Goal: Navigation & Orientation: Find specific page/section

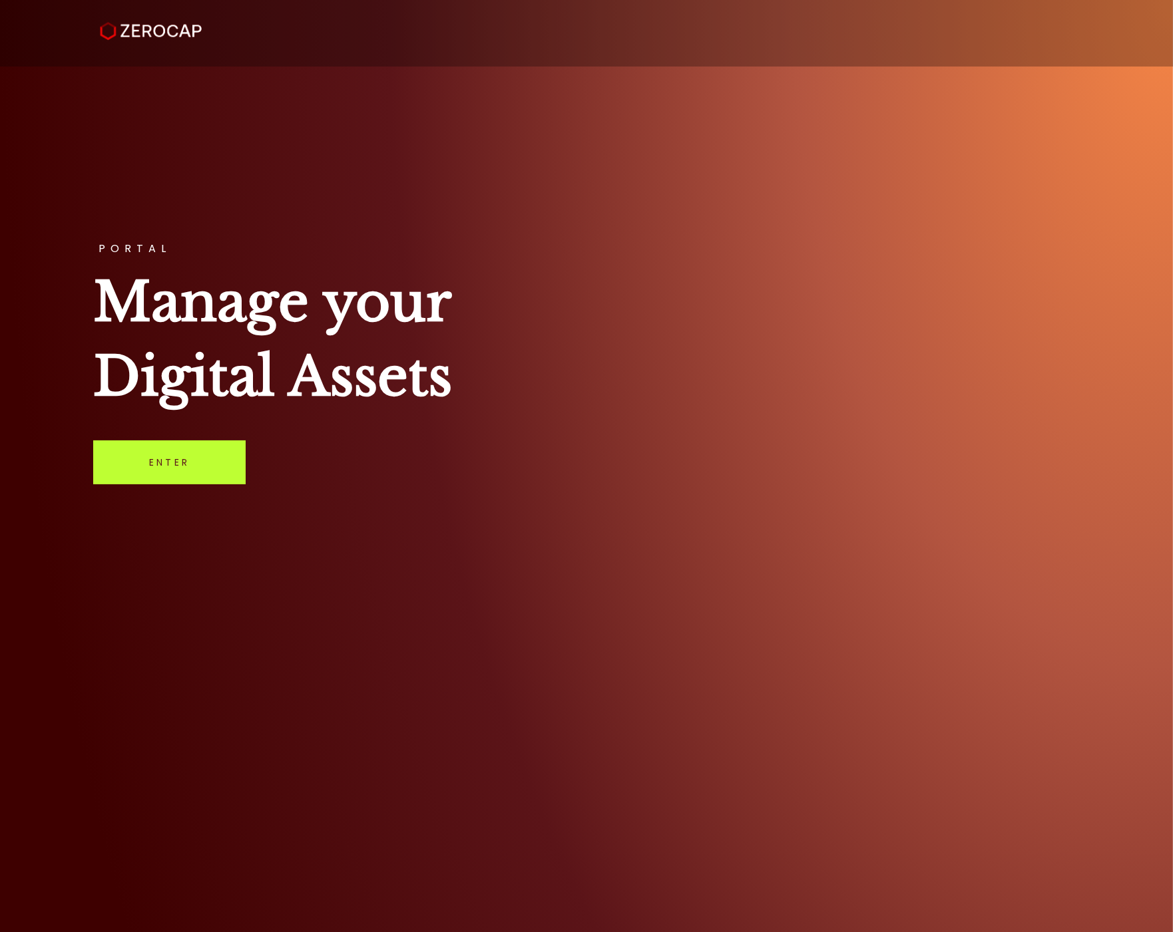
click at [193, 460] on link "Enter" at bounding box center [169, 463] width 152 height 44
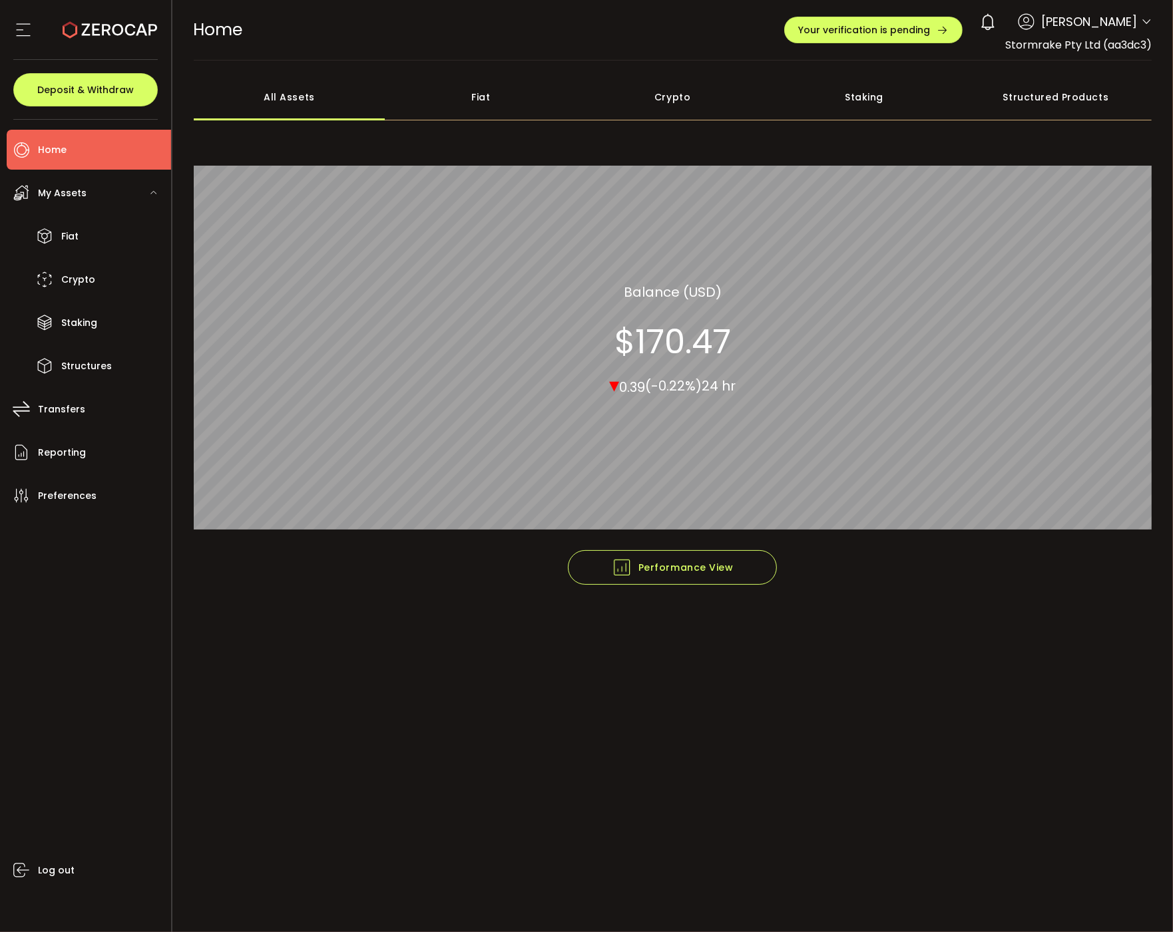
click at [79, 204] on div "My Assets" at bounding box center [89, 193] width 164 height 40
click at [71, 178] on div "My Assets" at bounding box center [89, 193] width 164 height 40
click at [535, 104] on div "Fiat" at bounding box center [481, 97] width 192 height 47
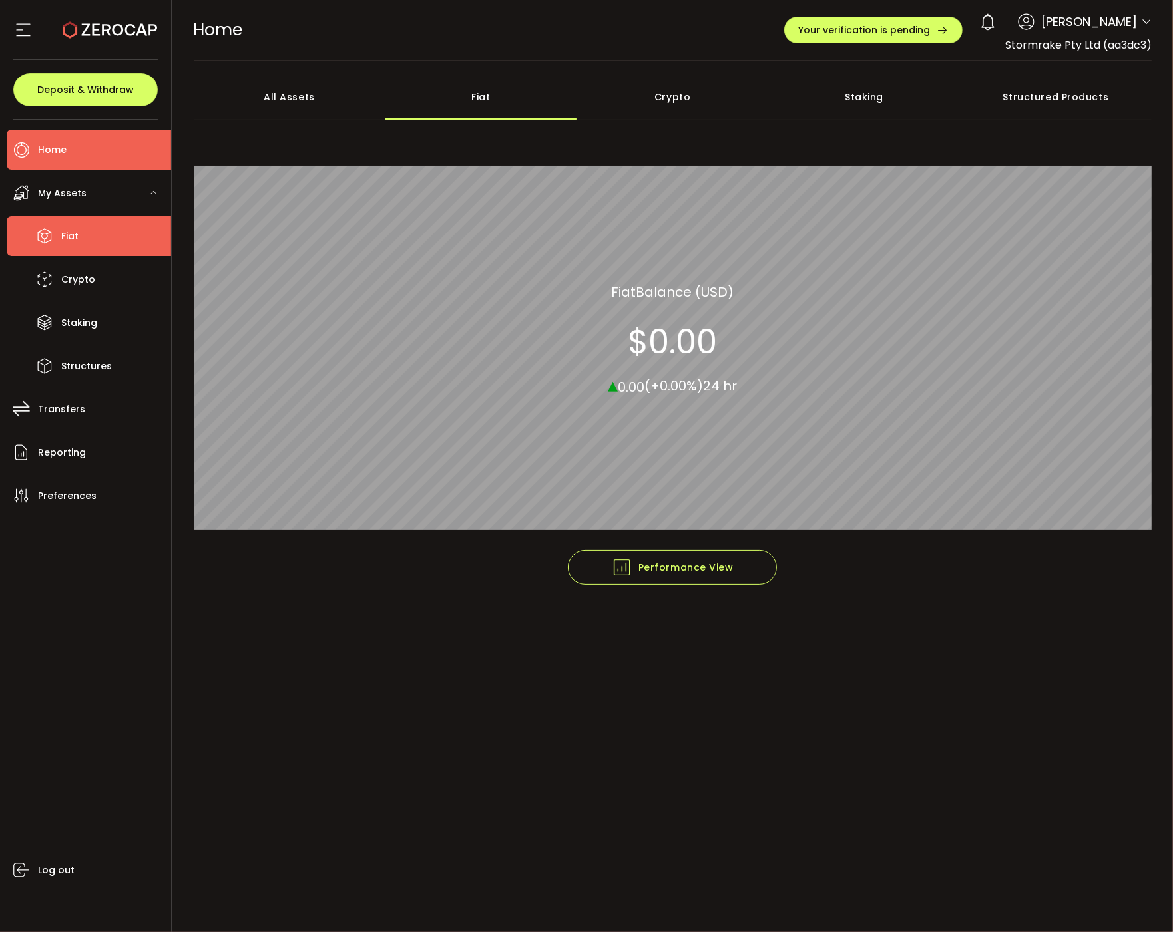
click at [65, 231] on span "Fiat" at bounding box center [69, 236] width 17 height 19
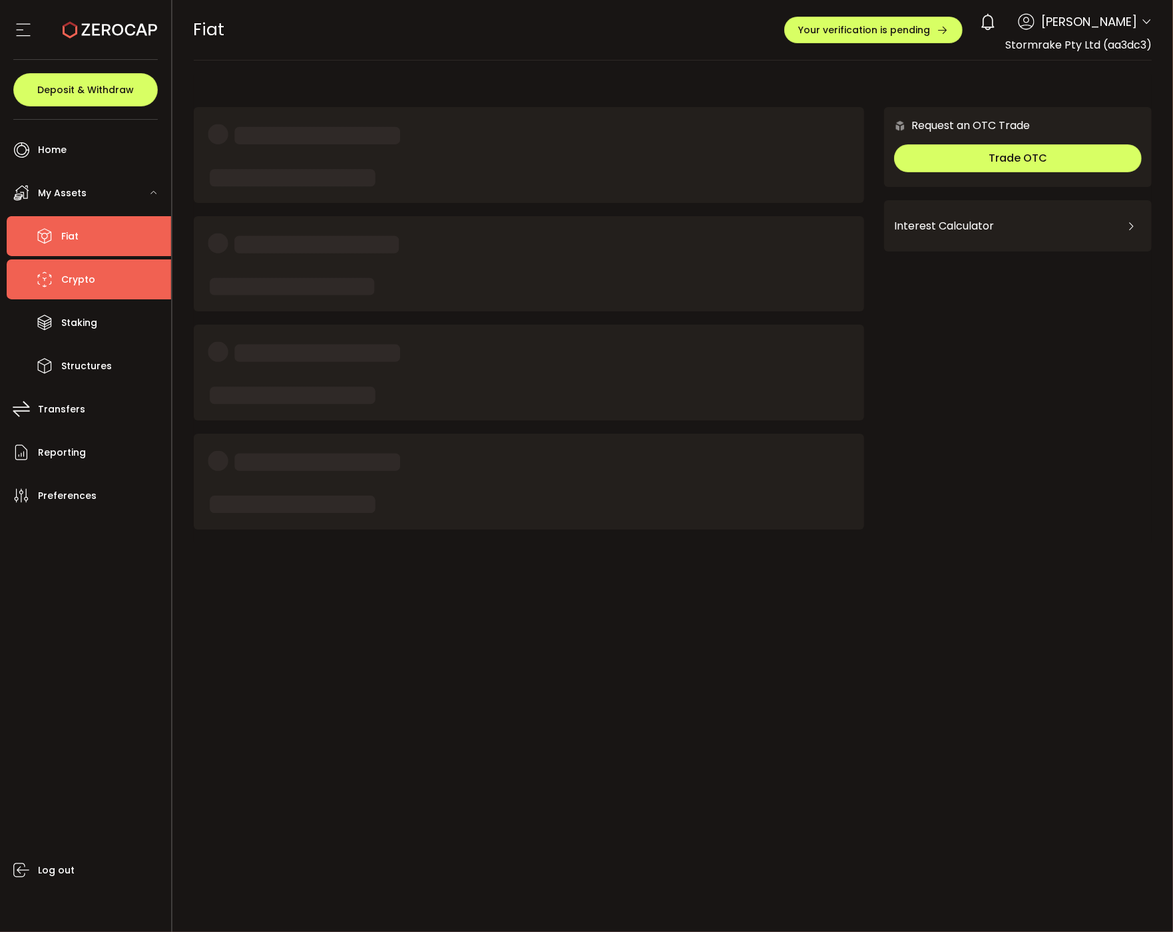
click at [76, 262] on li "Crypto" at bounding box center [89, 280] width 164 height 40
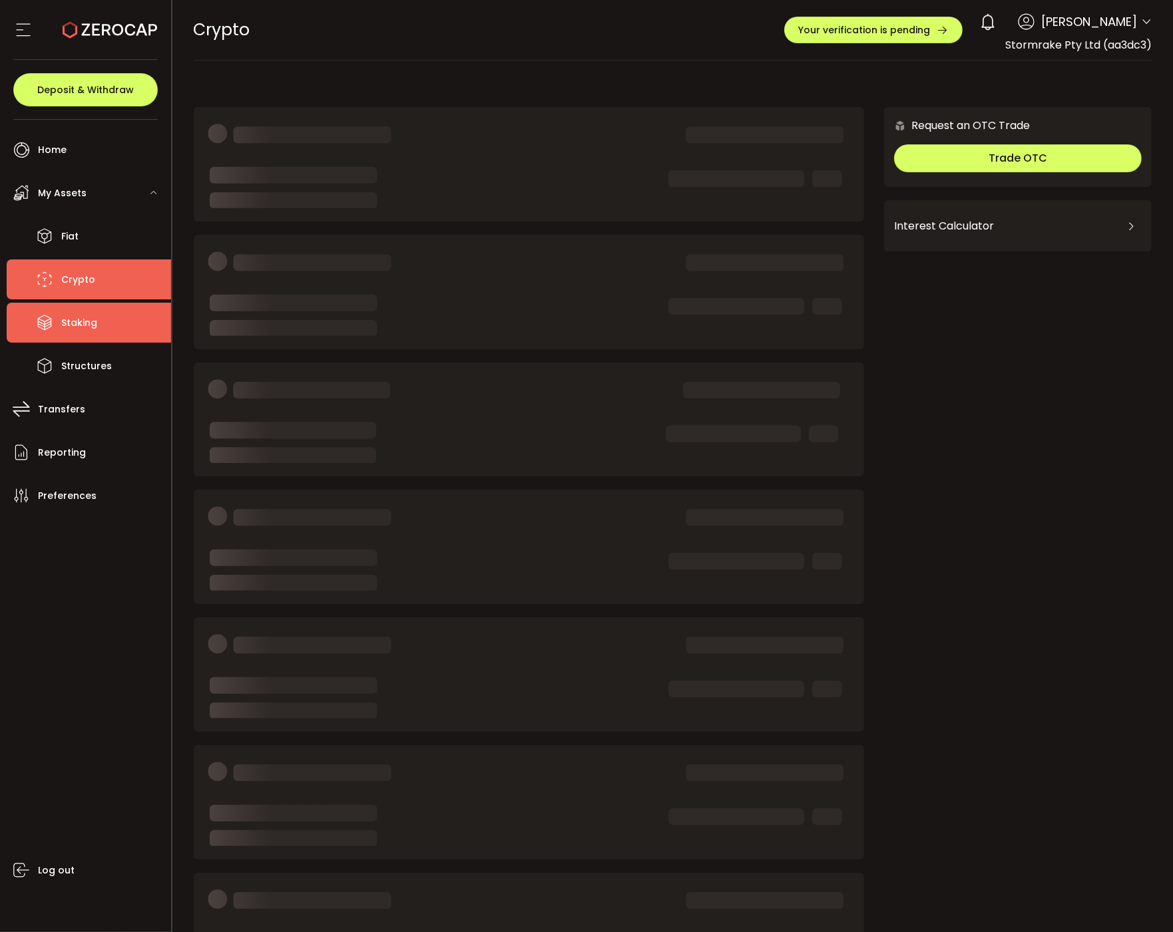
click at [81, 307] on li "Staking" at bounding box center [89, 323] width 164 height 40
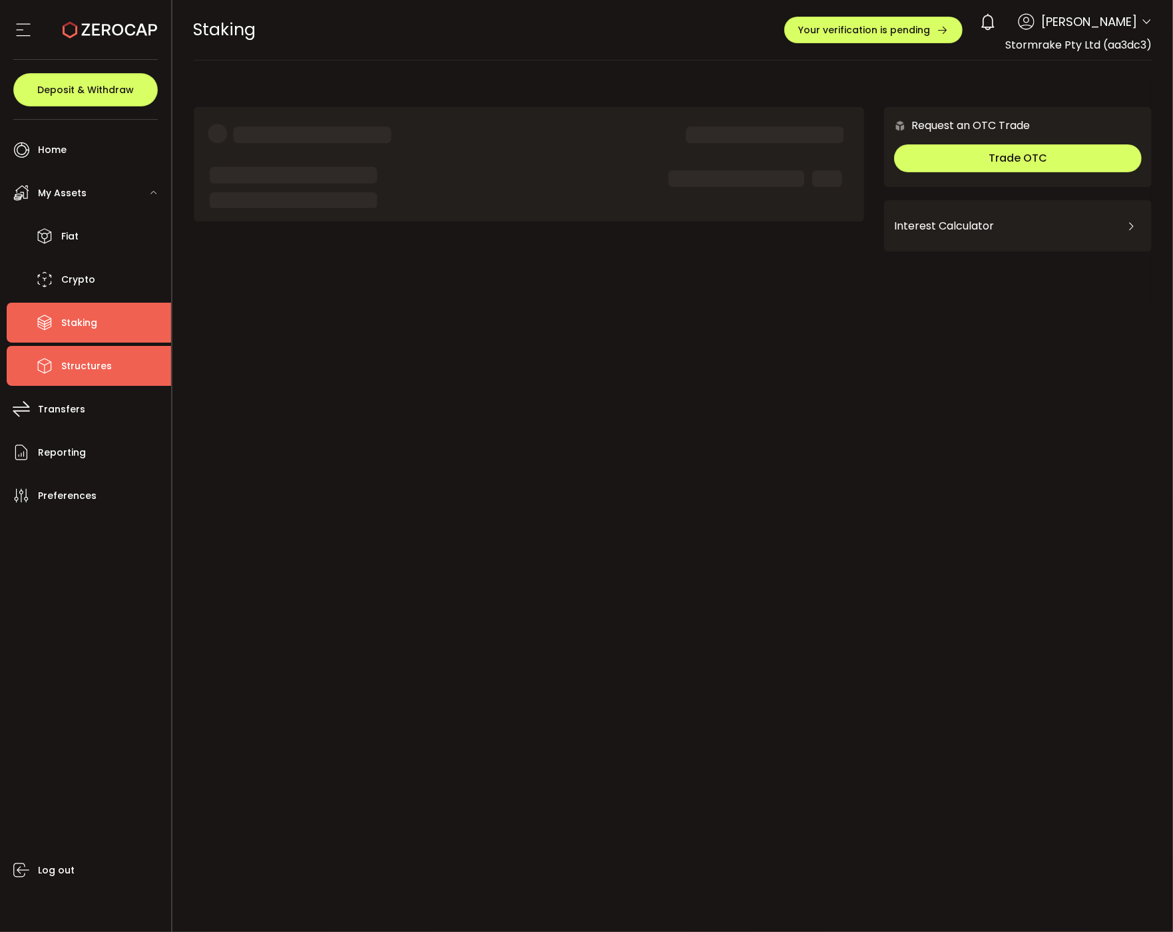
click at [81, 347] on li "Structures" at bounding box center [89, 366] width 164 height 40
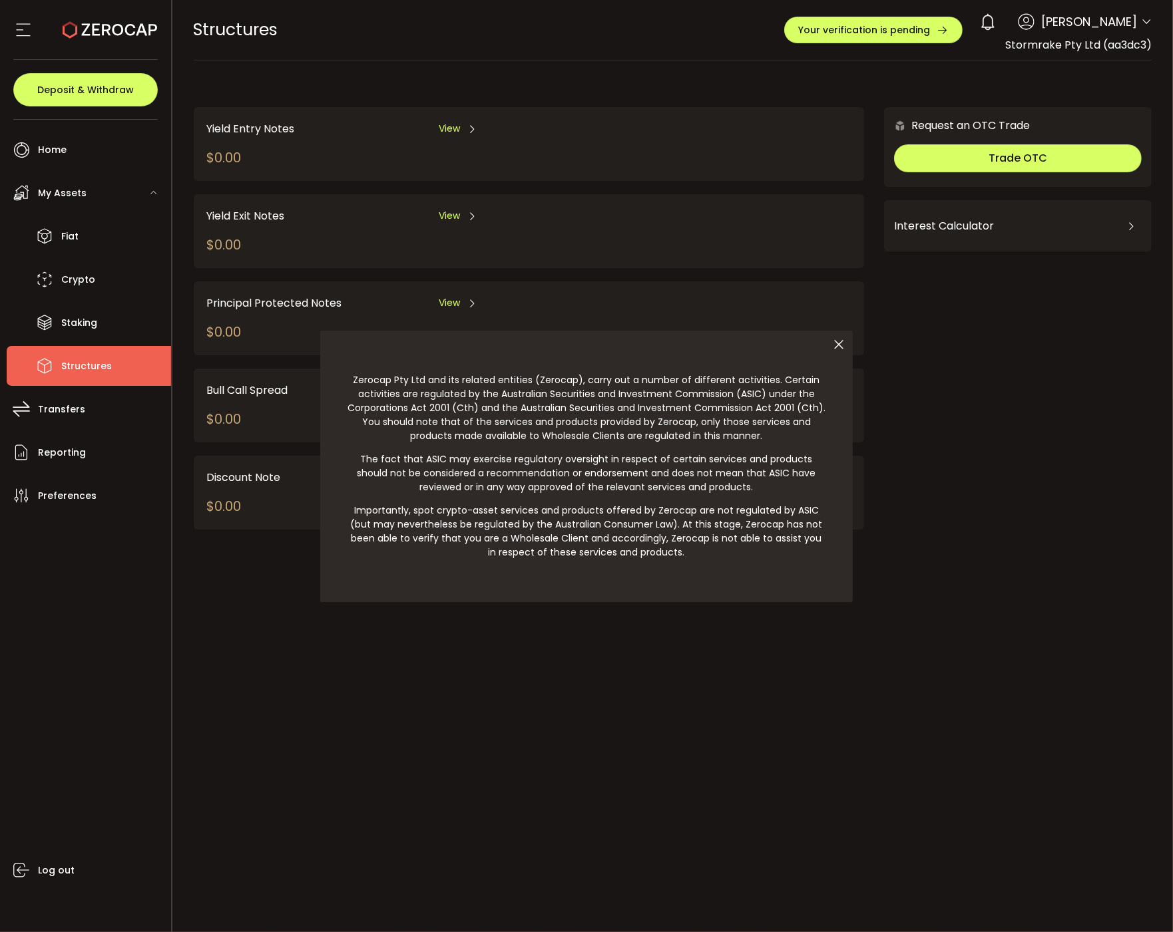
click at [838, 345] on icon at bounding box center [839, 345] width 28 height 28
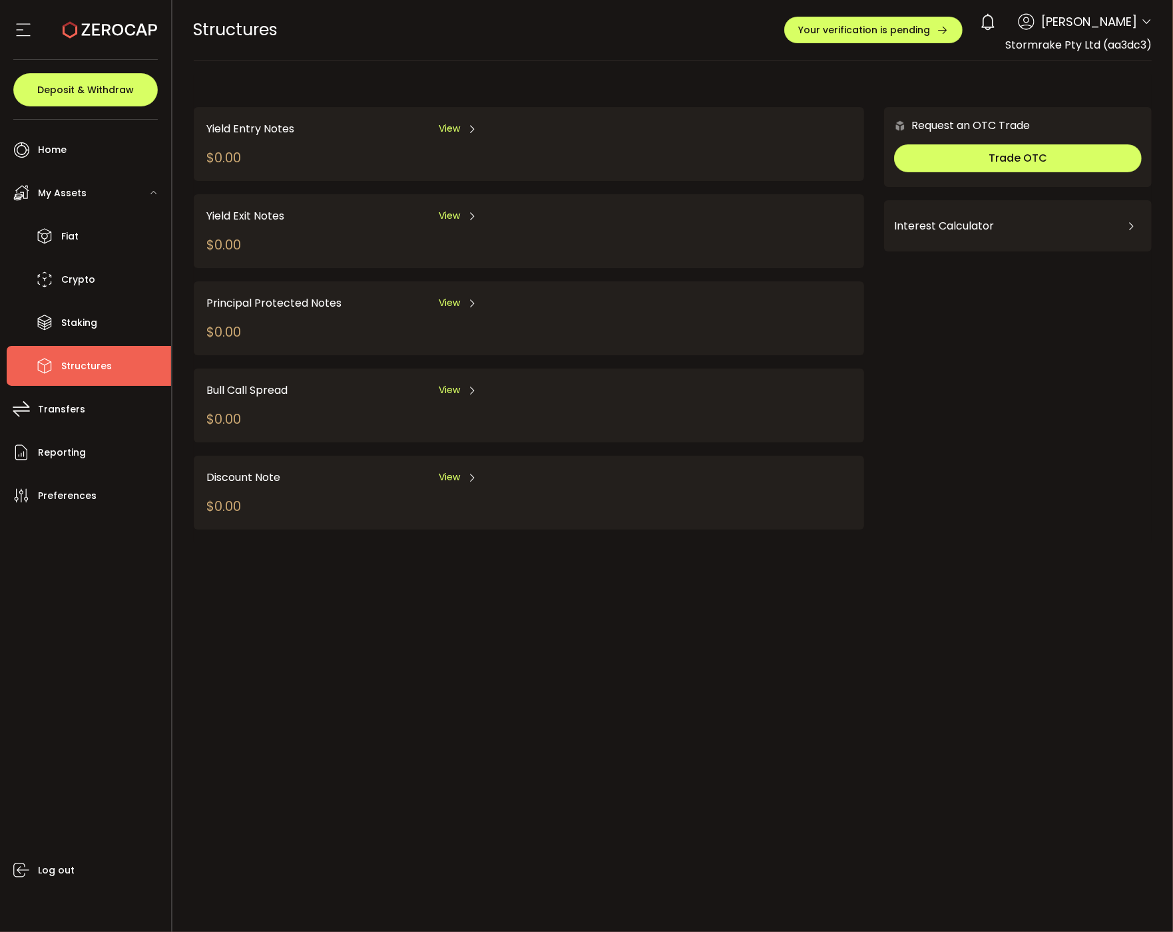
click at [116, 189] on div "My Assets" at bounding box center [89, 193] width 164 height 40
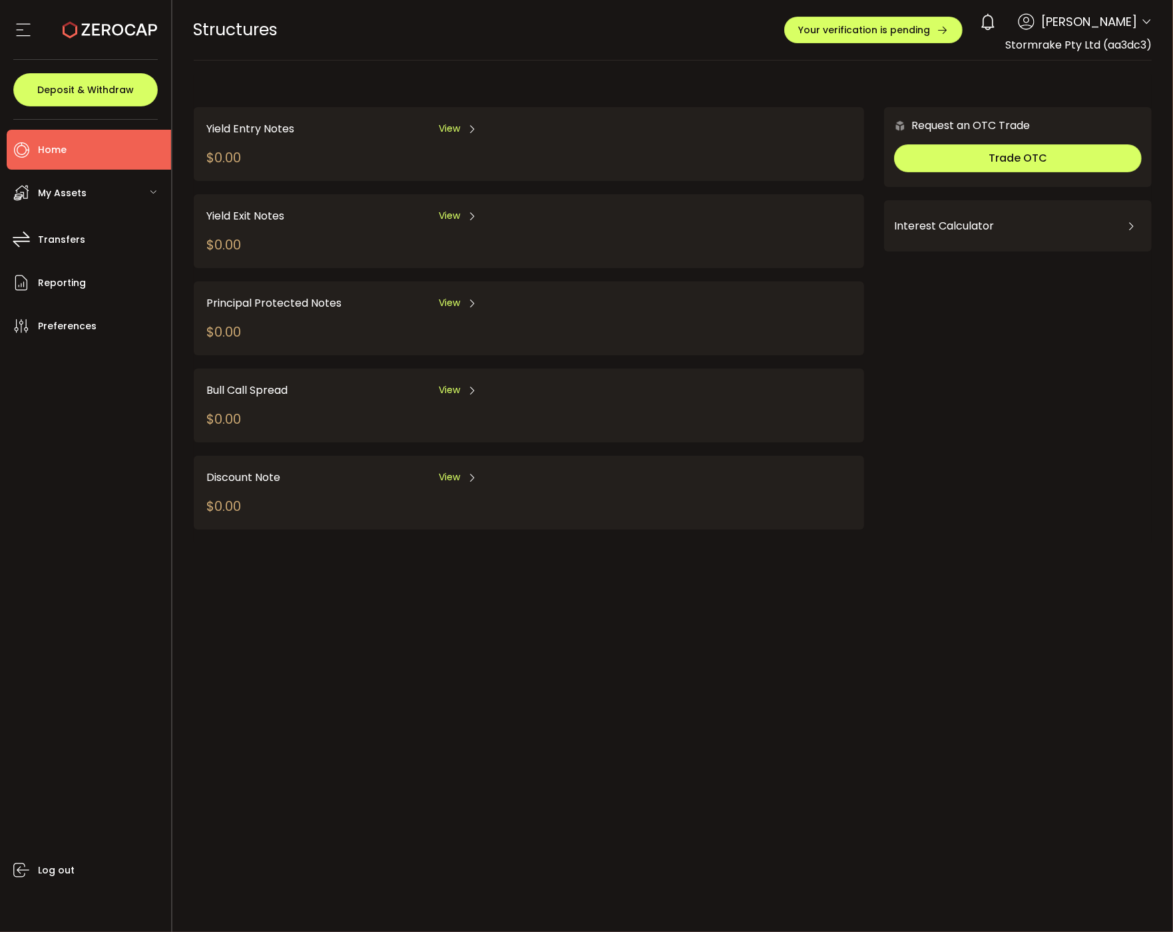
click at [95, 145] on li "Home" at bounding box center [89, 150] width 164 height 40
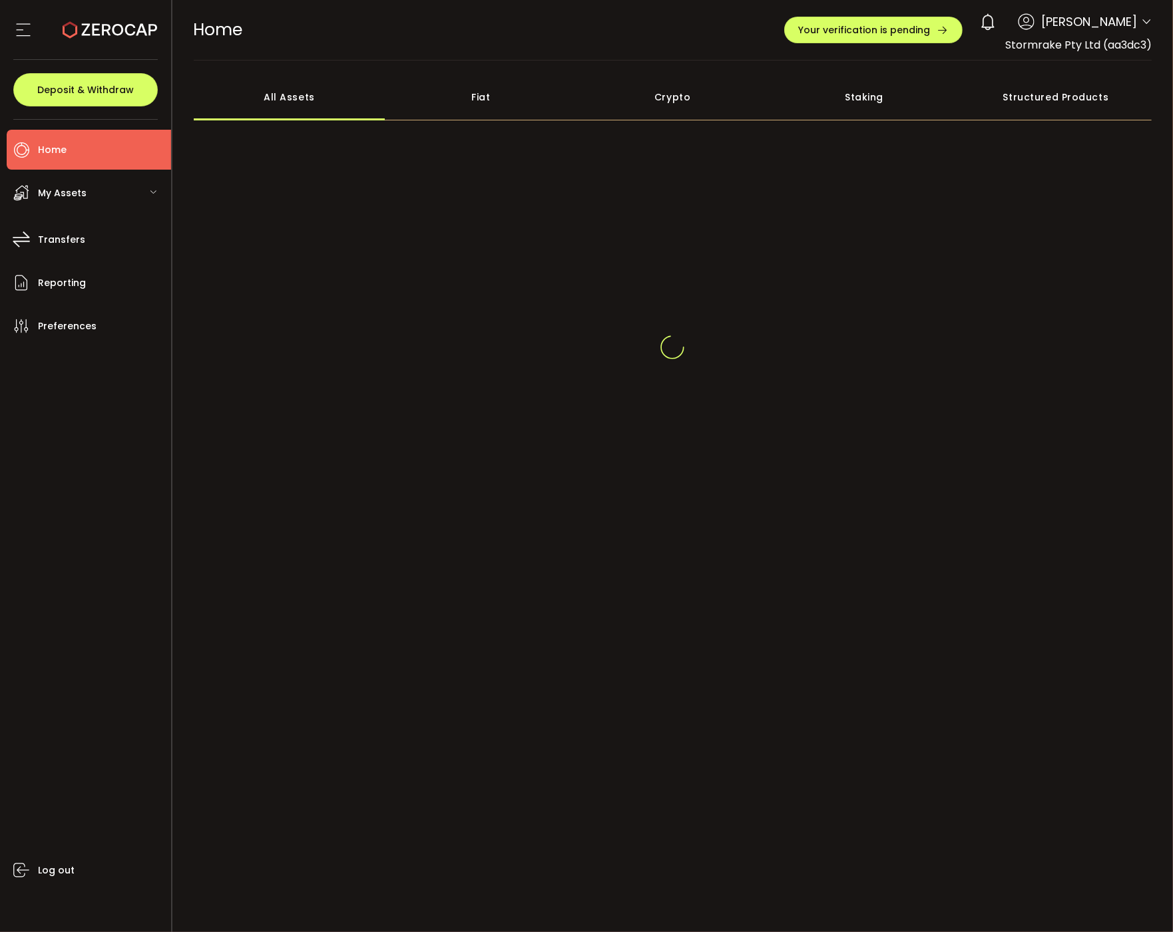
click at [87, 197] on div "My Assets" at bounding box center [89, 193] width 164 height 40
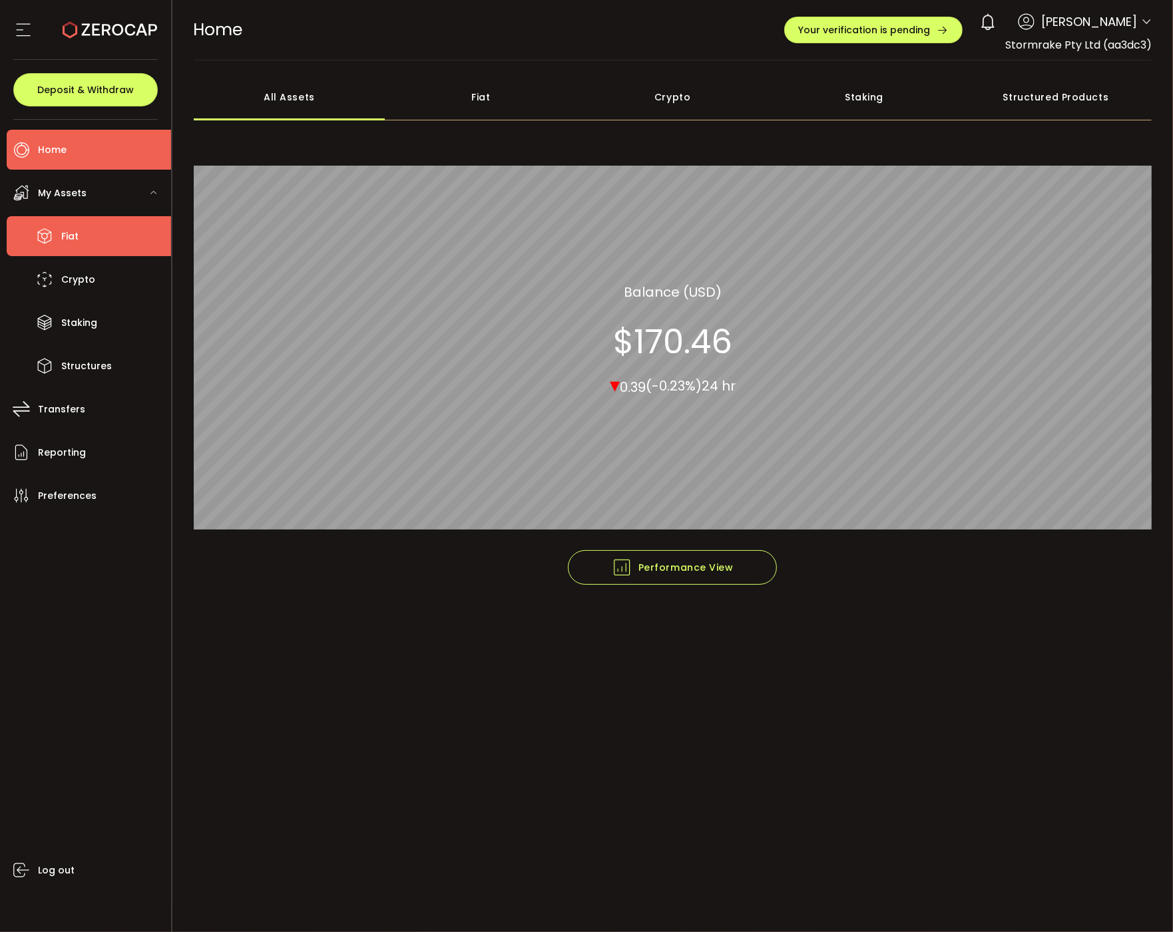
click at [77, 238] on span "Fiat" at bounding box center [69, 236] width 17 height 19
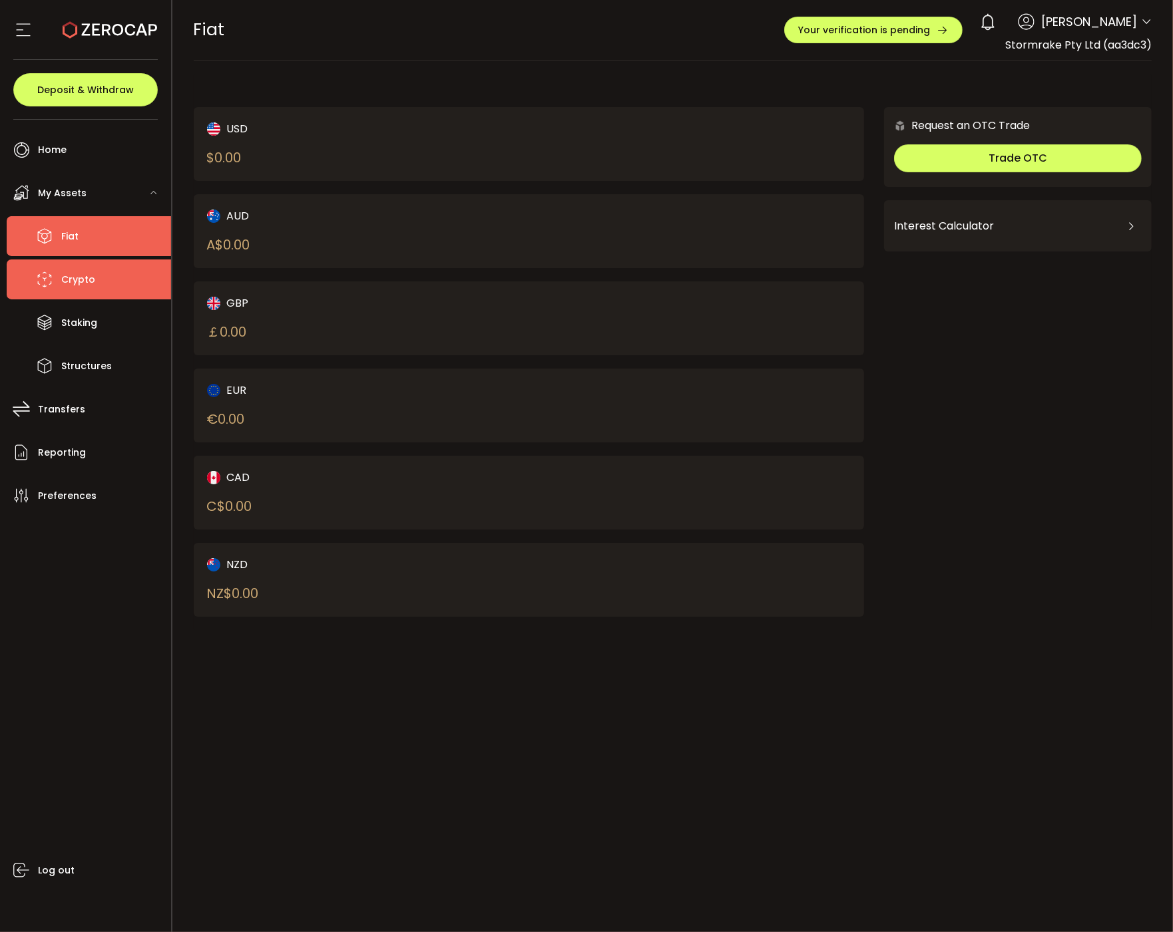
click at [81, 269] on li "Crypto" at bounding box center [89, 280] width 164 height 40
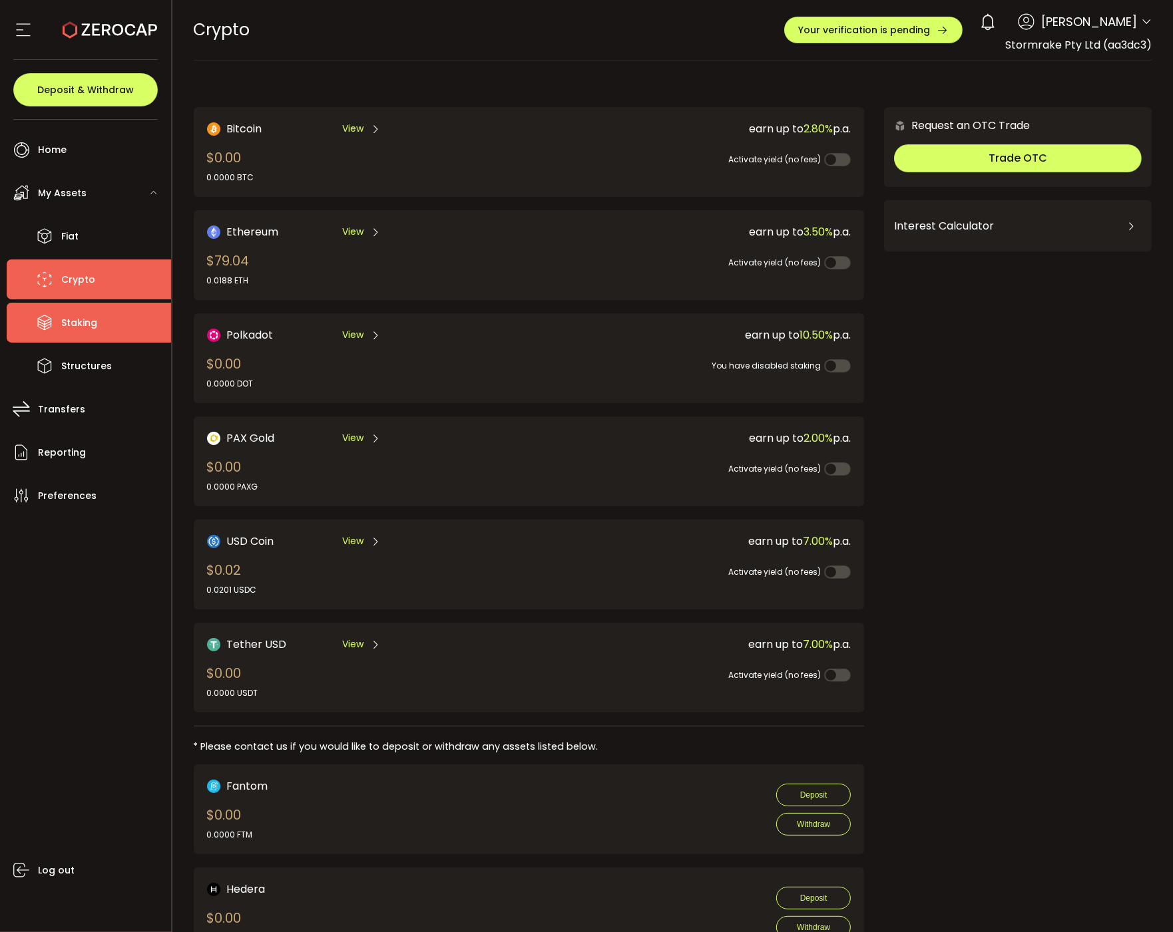
click at [81, 315] on span "Staking" at bounding box center [79, 322] width 36 height 19
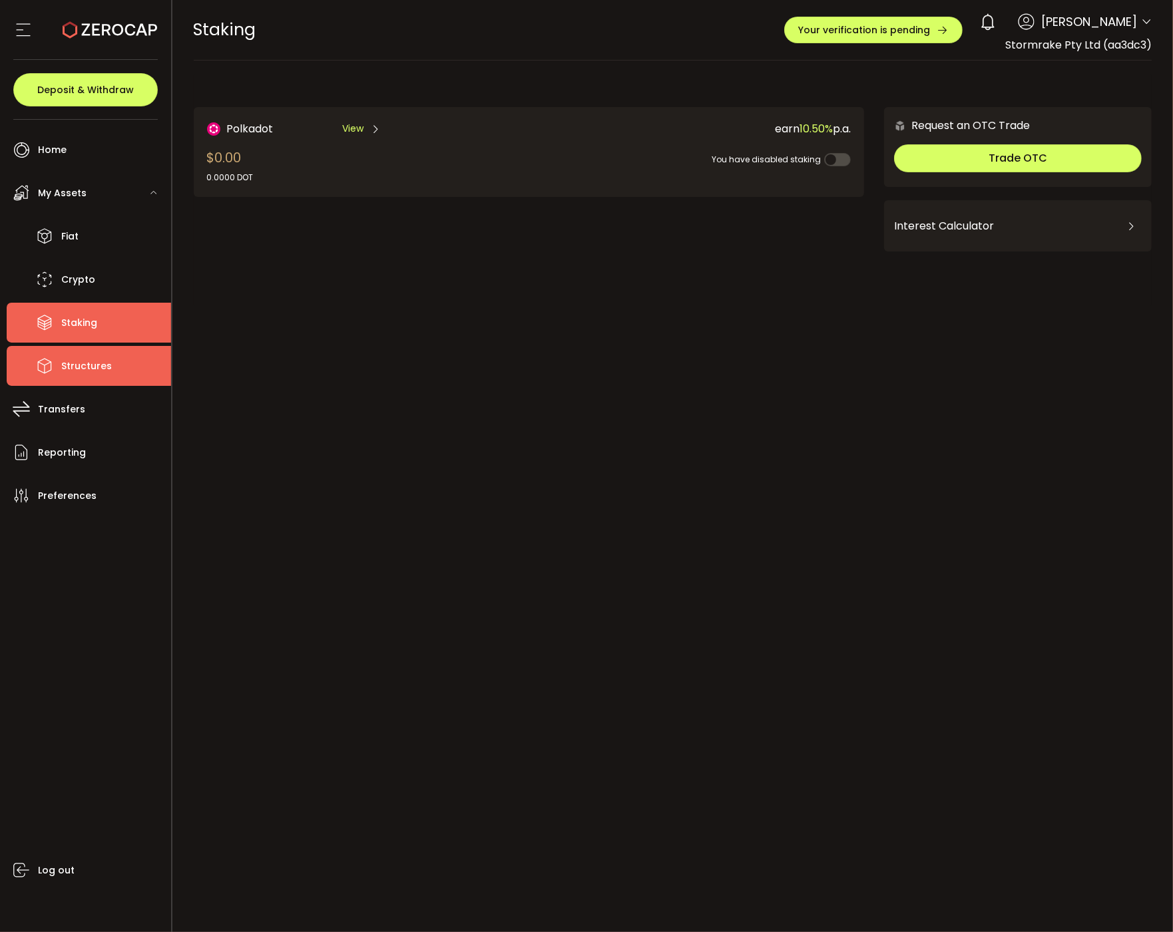
click at [94, 346] on li "Structures" at bounding box center [89, 366] width 164 height 40
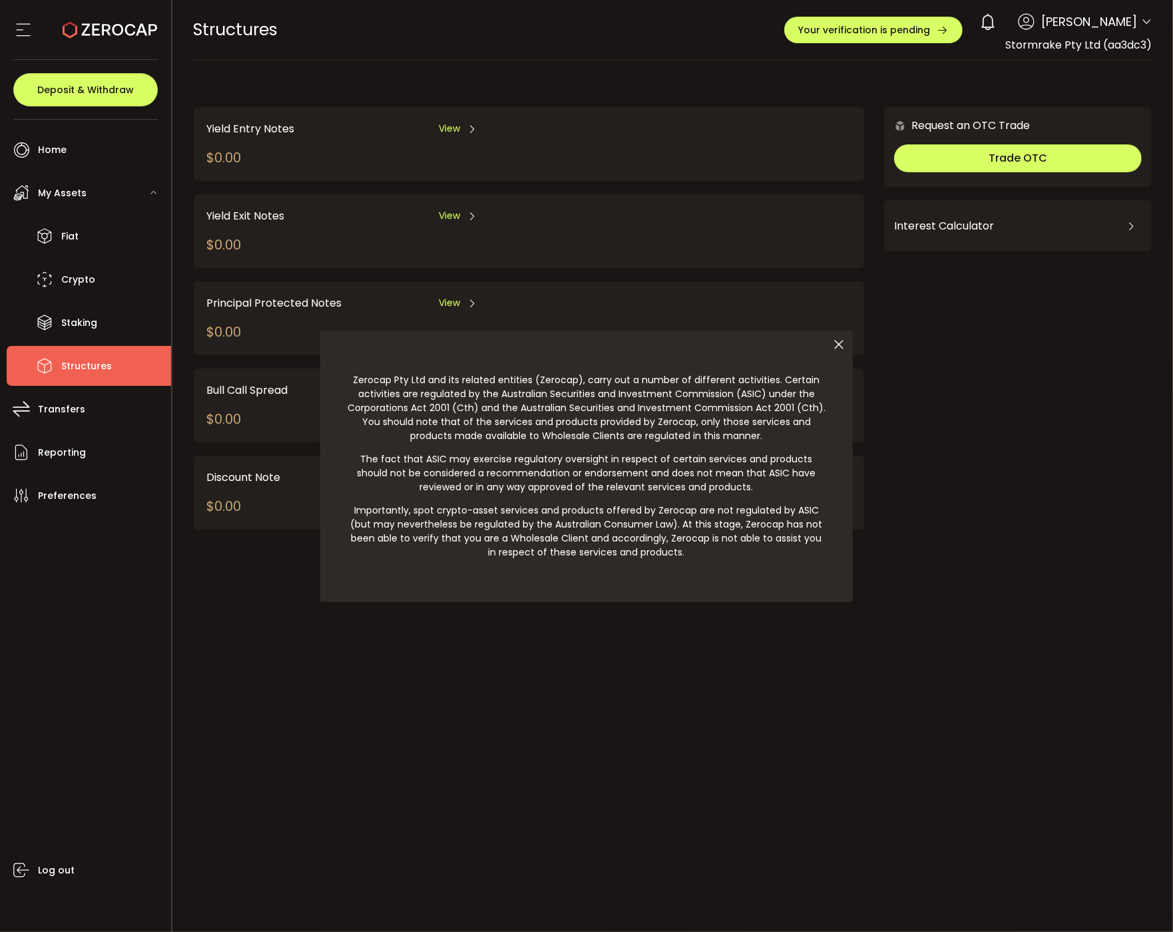
click at [837, 359] on icon at bounding box center [839, 345] width 28 height 28
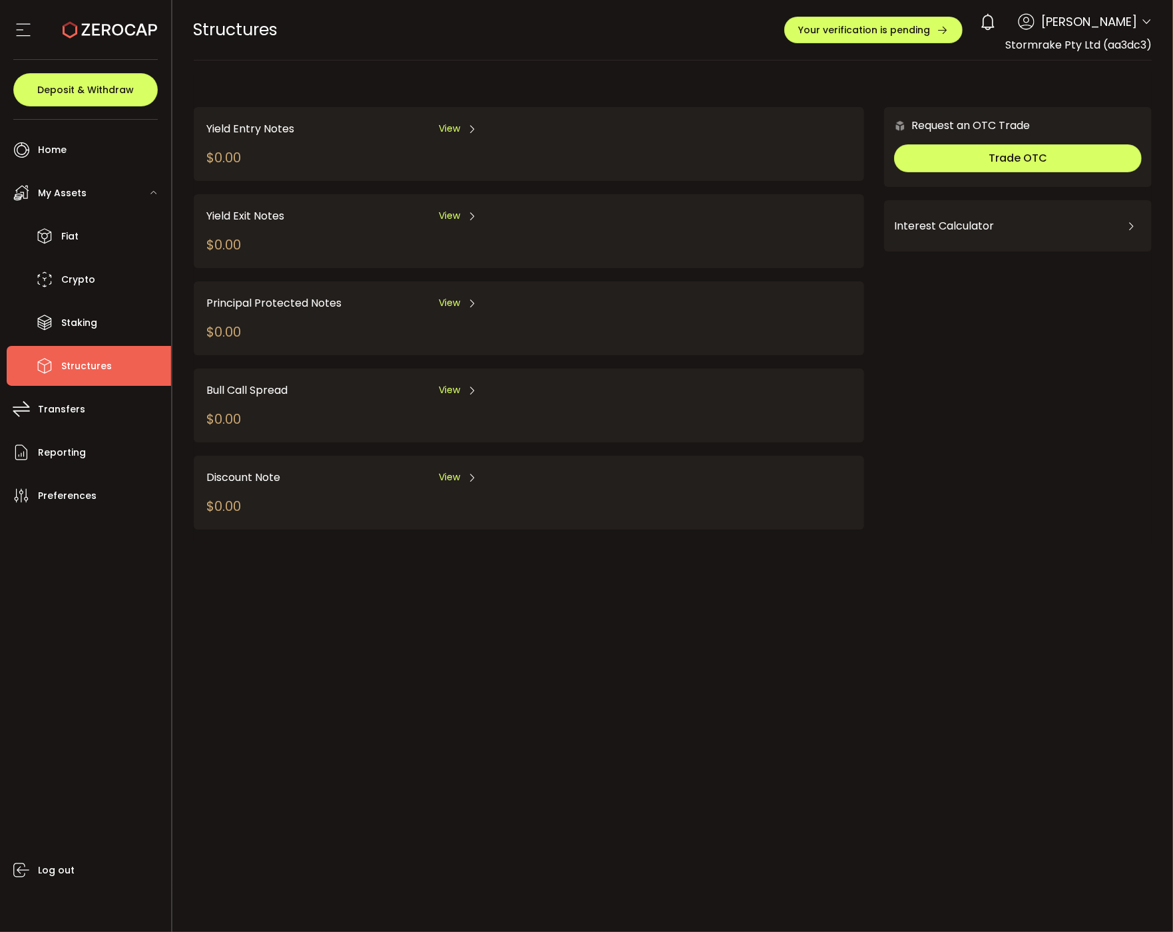
click at [457, 116] on div "Yield Entry Notes View $0.00" at bounding box center [529, 144] width 671 height 74
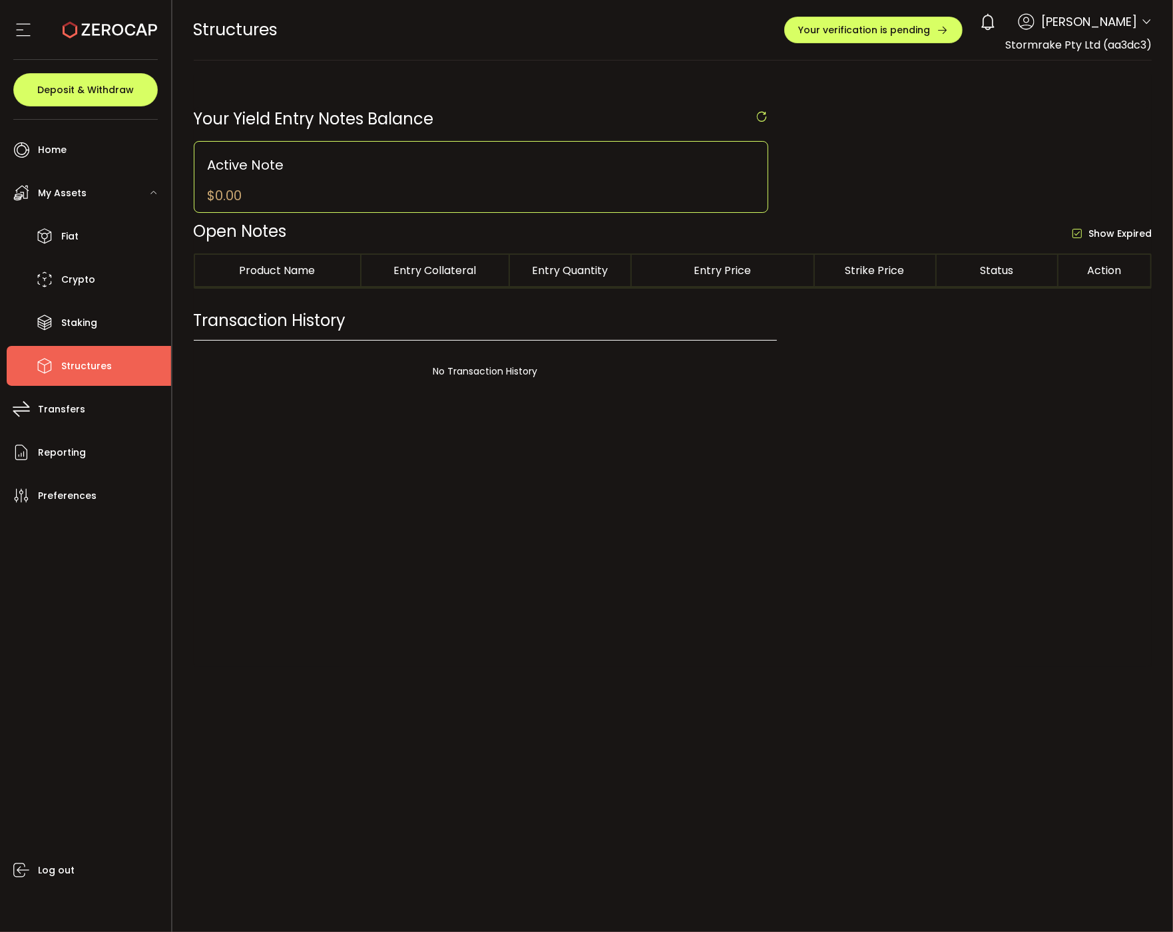
click at [454, 131] on div at bounding box center [672, 466] width 1001 height 932
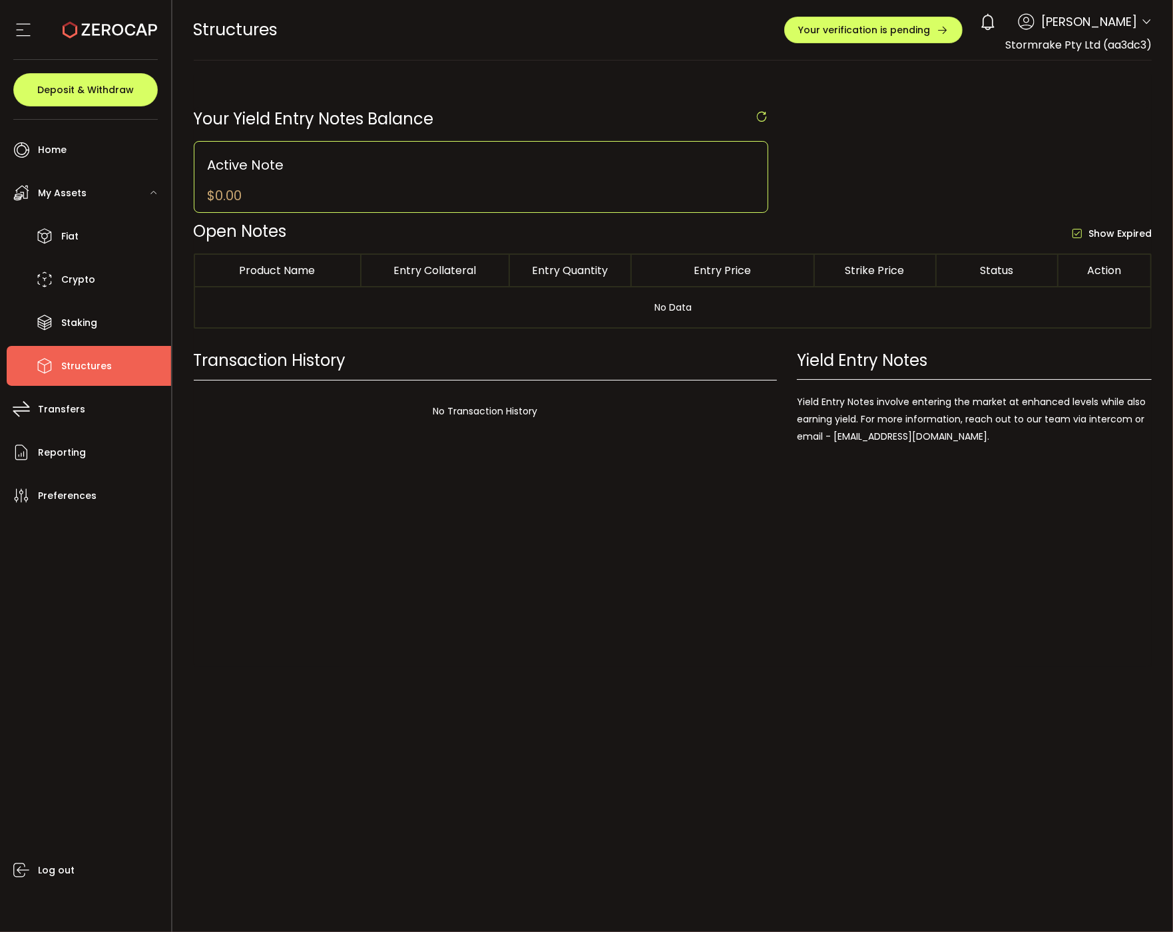
click at [713, 312] on span "No Data" at bounding box center [673, 307] width 478 height 40
click at [88, 150] on li "Home" at bounding box center [89, 150] width 164 height 40
